Goal: Check status: Check status

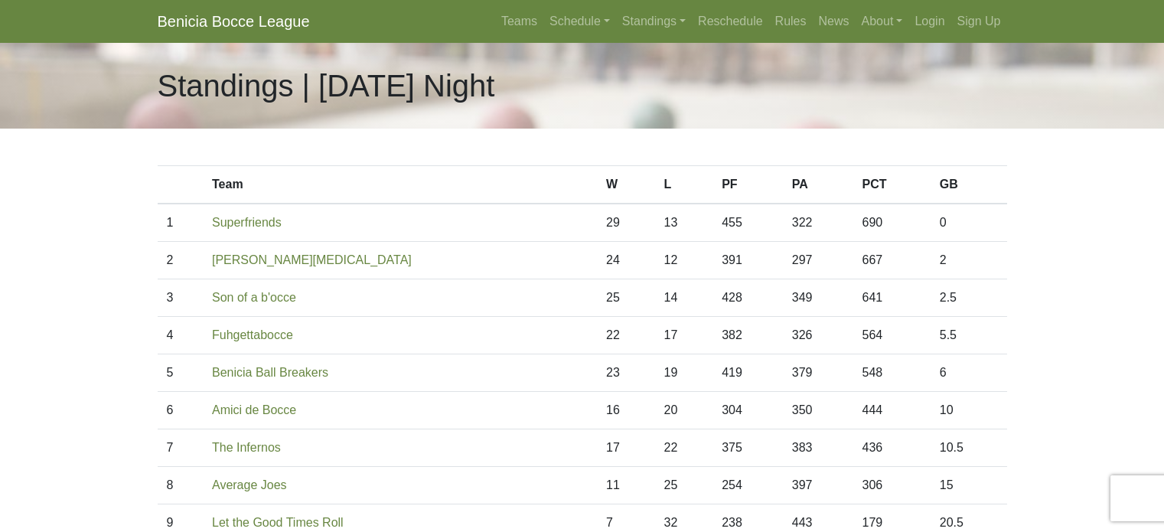
scroll to position [86, 0]
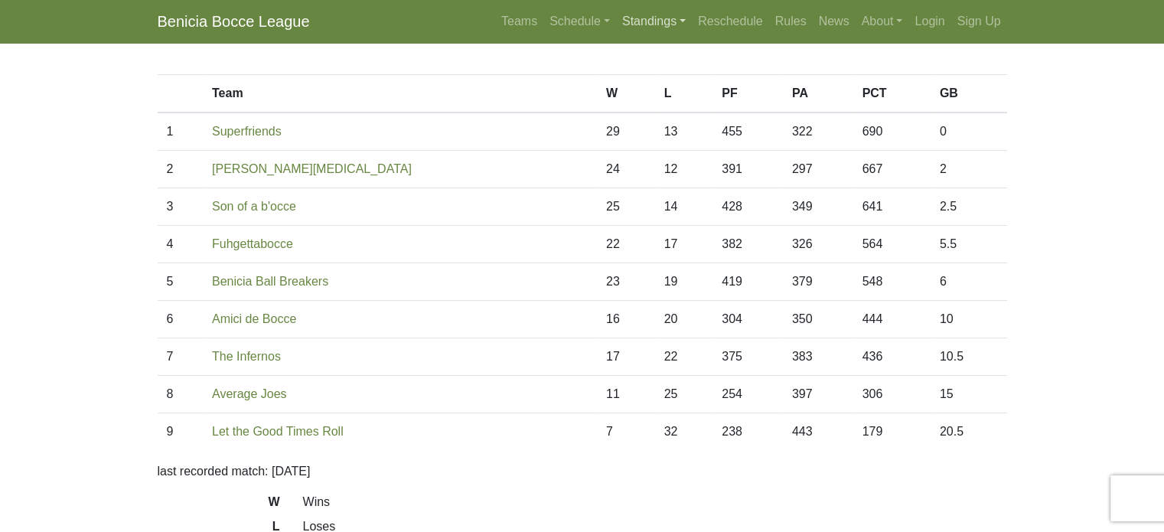
click at [653, 27] on link "Standings" at bounding box center [654, 21] width 76 height 31
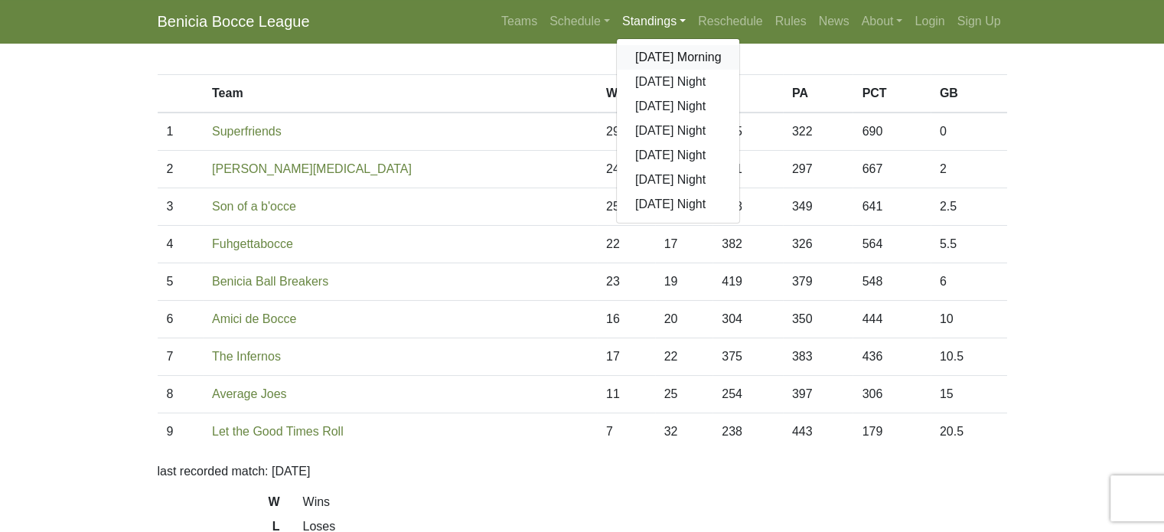
click at [653, 51] on link "[DATE] Morning" at bounding box center [678, 57] width 123 height 24
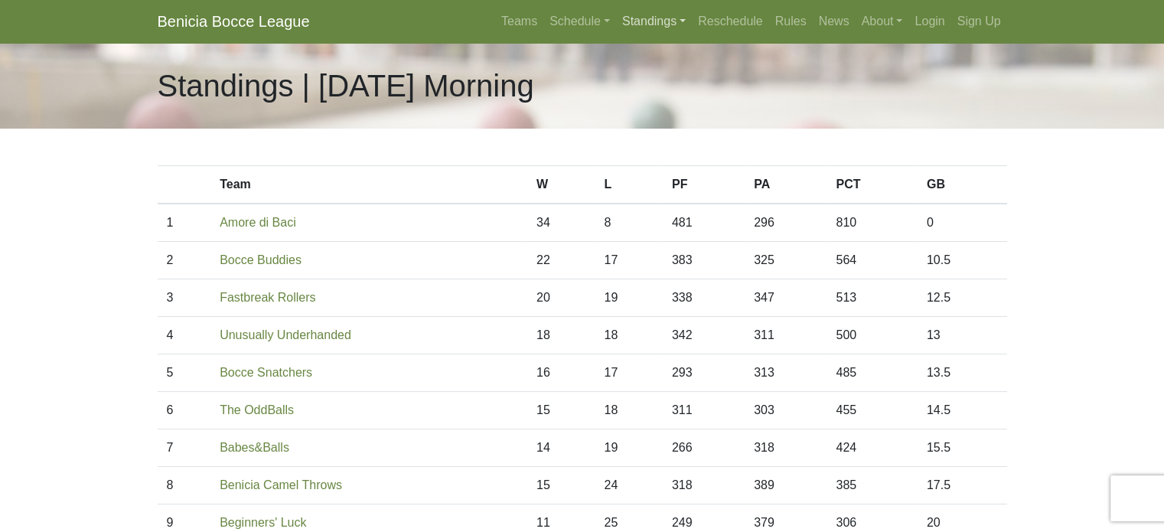
click at [642, 27] on link "Standings" at bounding box center [654, 21] width 76 height 31
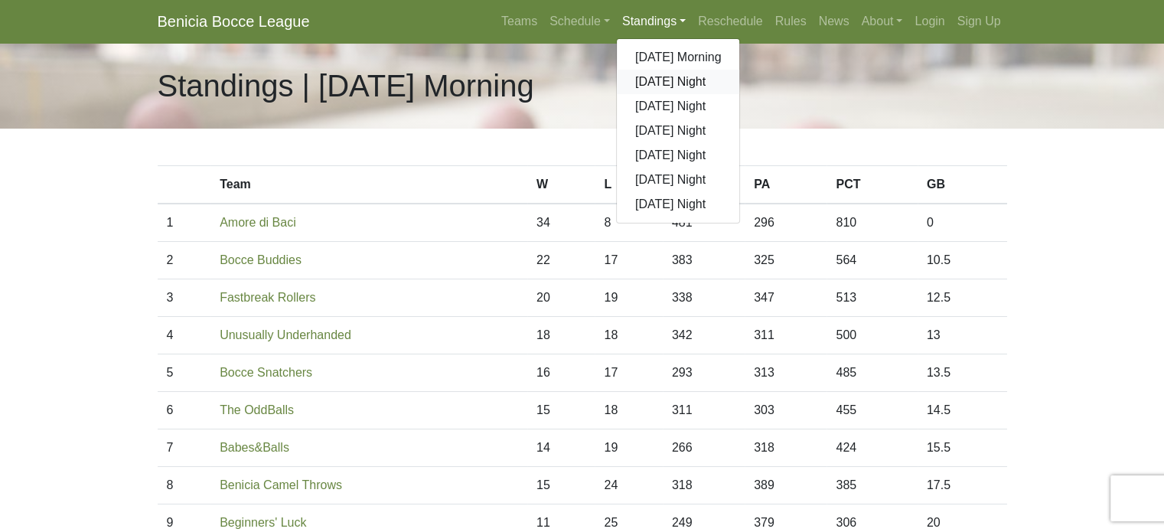
click at [643, 80] on link "[DATE] Night" at bounding box center [678, 82] width 123 height 24
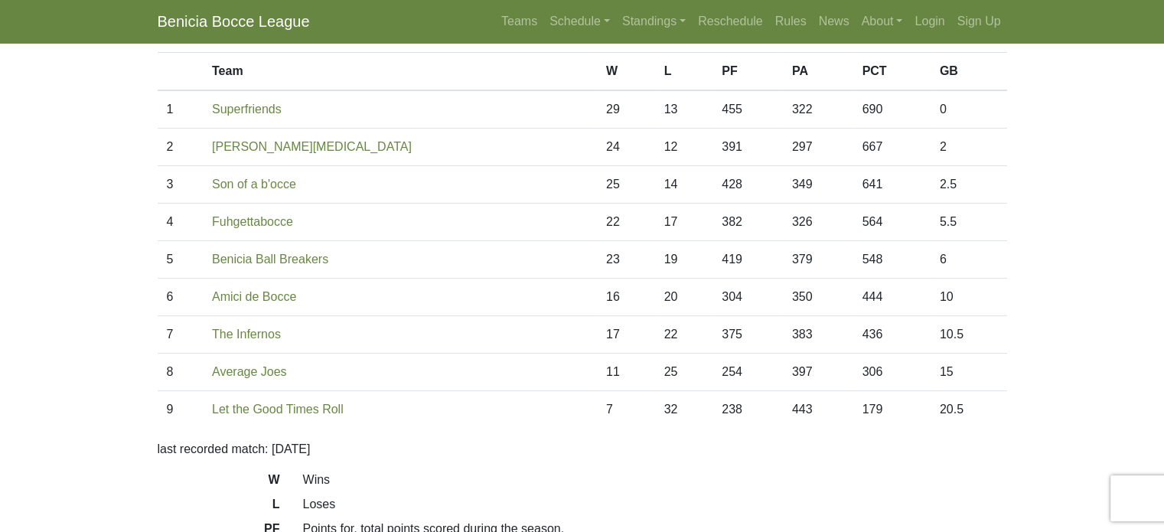
scroll to position [51, 0]
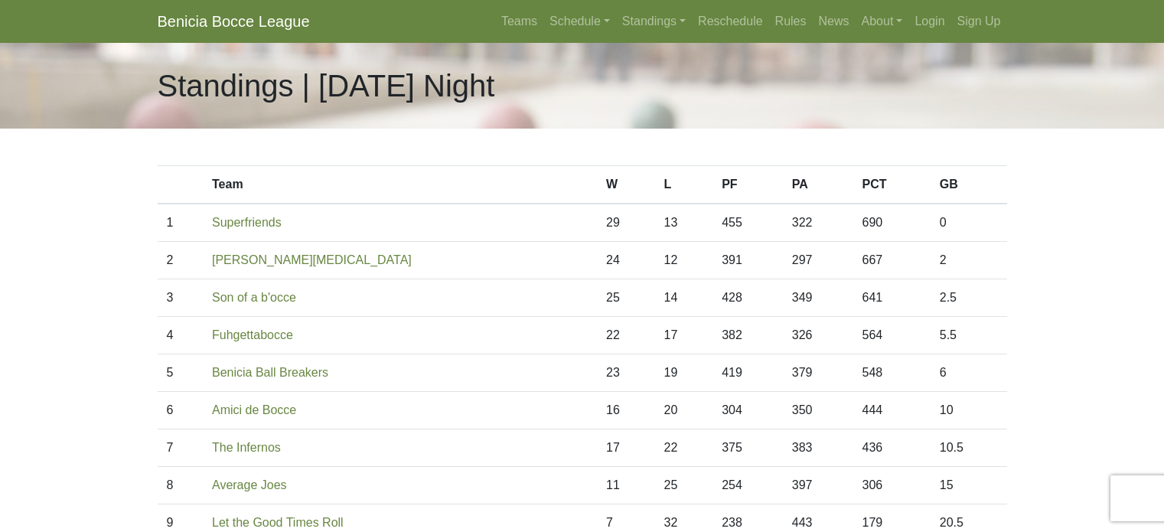
scroll to position [51, 0]
